Goal: Task Accomplishment & Management: Manage account settings

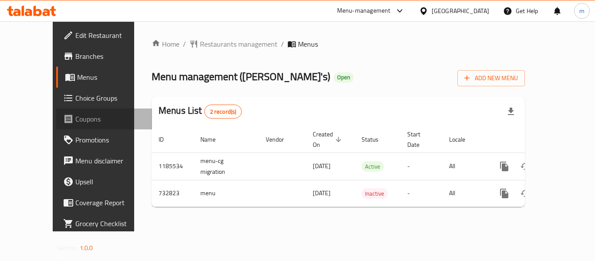
click at [75, 119] on span "Coupons" at bounding box center [110, 119] width 70 height 10
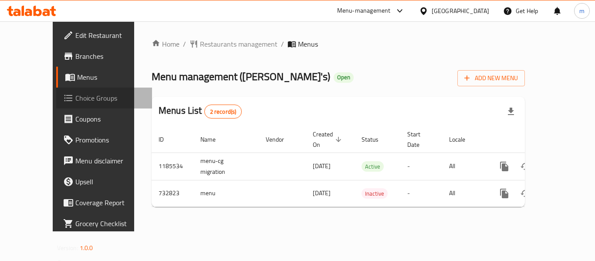
click at [75, 102] on span "Choice Groups" at bounding box center [110, 98] width 70 height 10
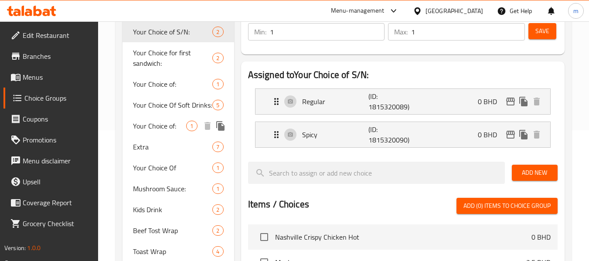
scroll to position [174, 0]
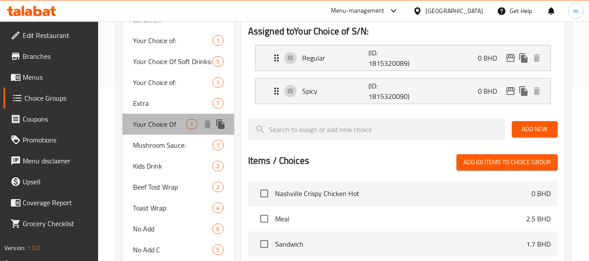
click at [158, 124] on span "Your Choice Of" at bounding box center [159, 124] width 53 height 10
type input "Your Choice Of"
type input "اختيارك من"
type input "0"
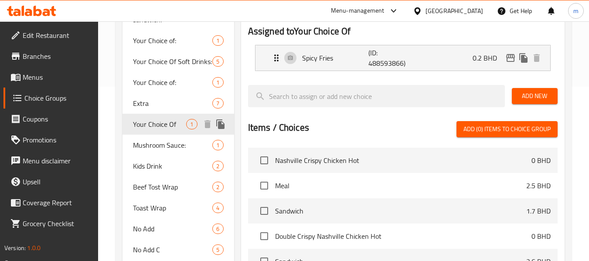
click at [162, 129] on span "Your Choice Of" at bounding box center [159, 124] width 53 height 10
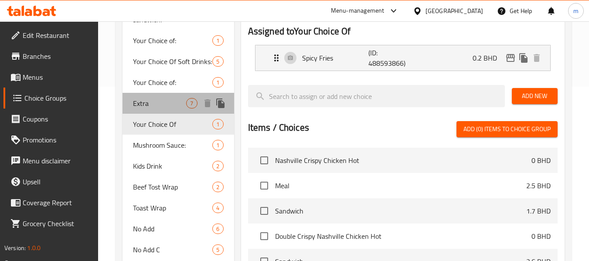
click at [144, 107] on span "Extra" at bounding box center [159, 103] width 53 height 10
type input "Extra"
type input "إضافة"
type input "6"
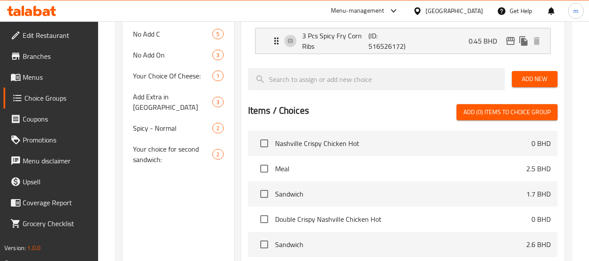
scroll to position [392, 0]
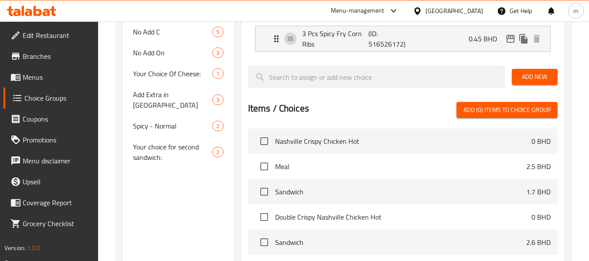
click at [56, 58] on span "Branches" at bounding box center [57, 56] width 69 height 10
